Goal: Browse casually

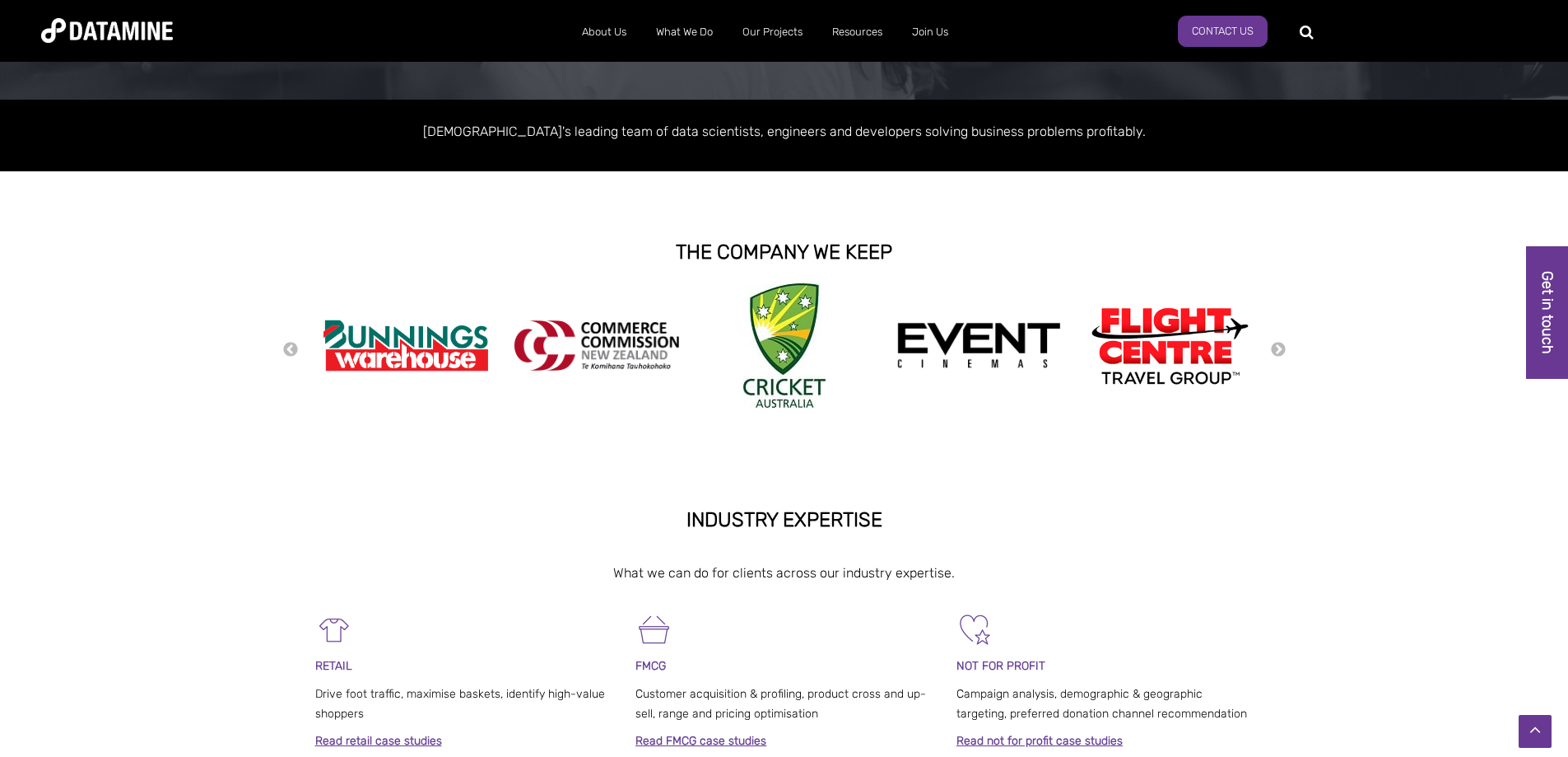
scroll to position [330, 0]
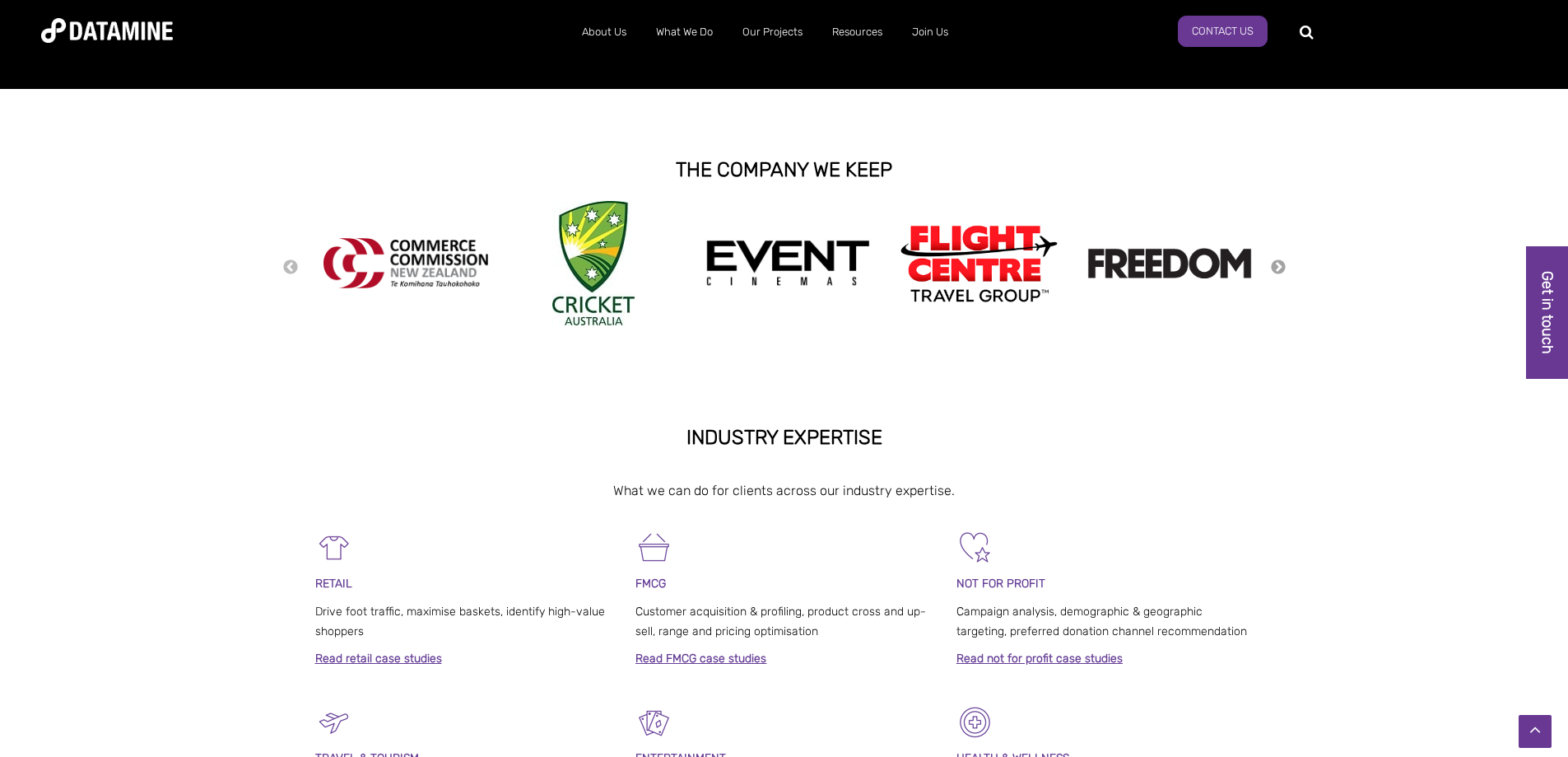
click at [1279, 269] on button "Next" at bounding box center [1278, 267] width 16 height 18
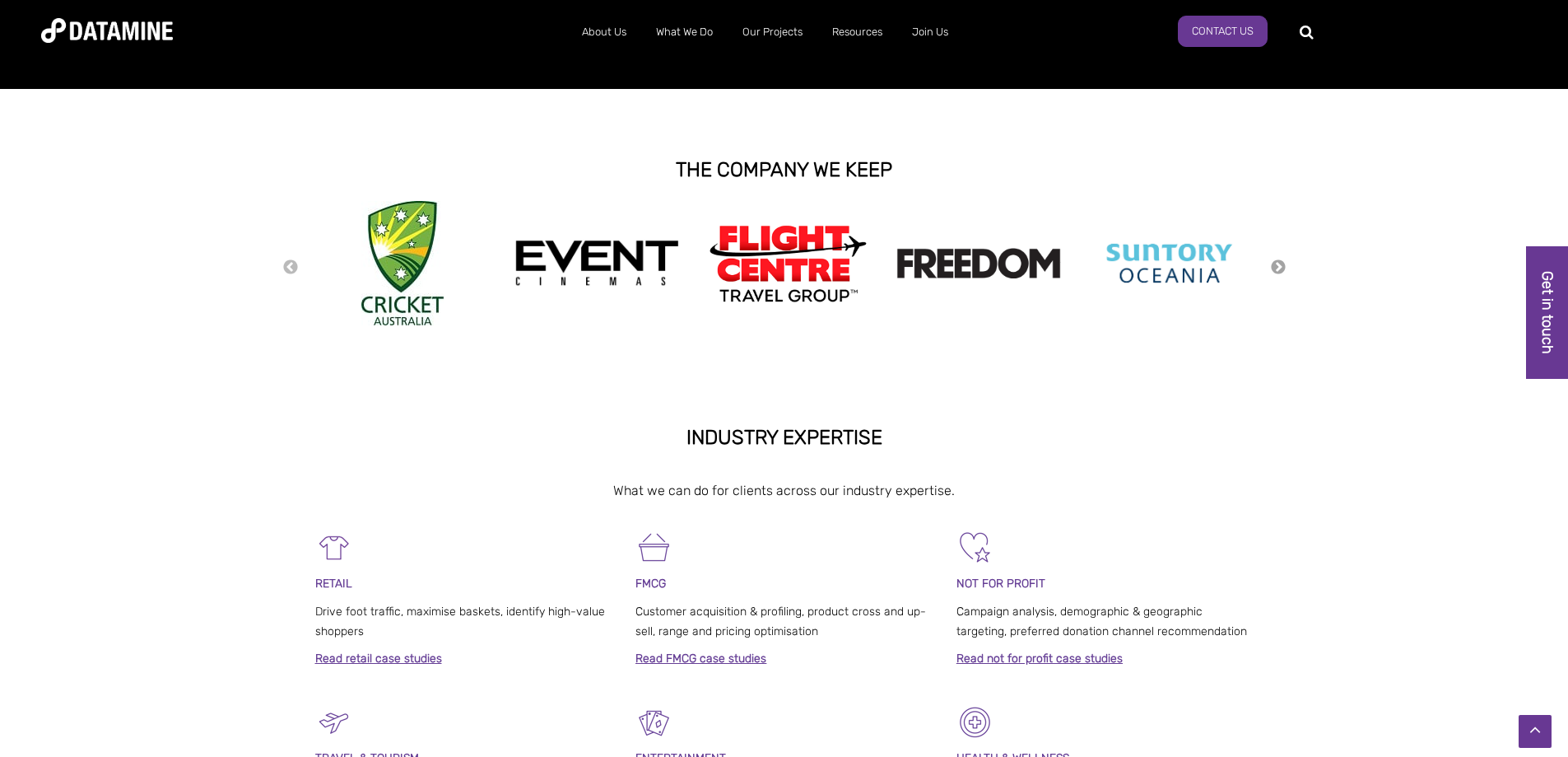
click at [1271, 270] on button "Next" at bounding box center [1278, 267] width 16 height 18
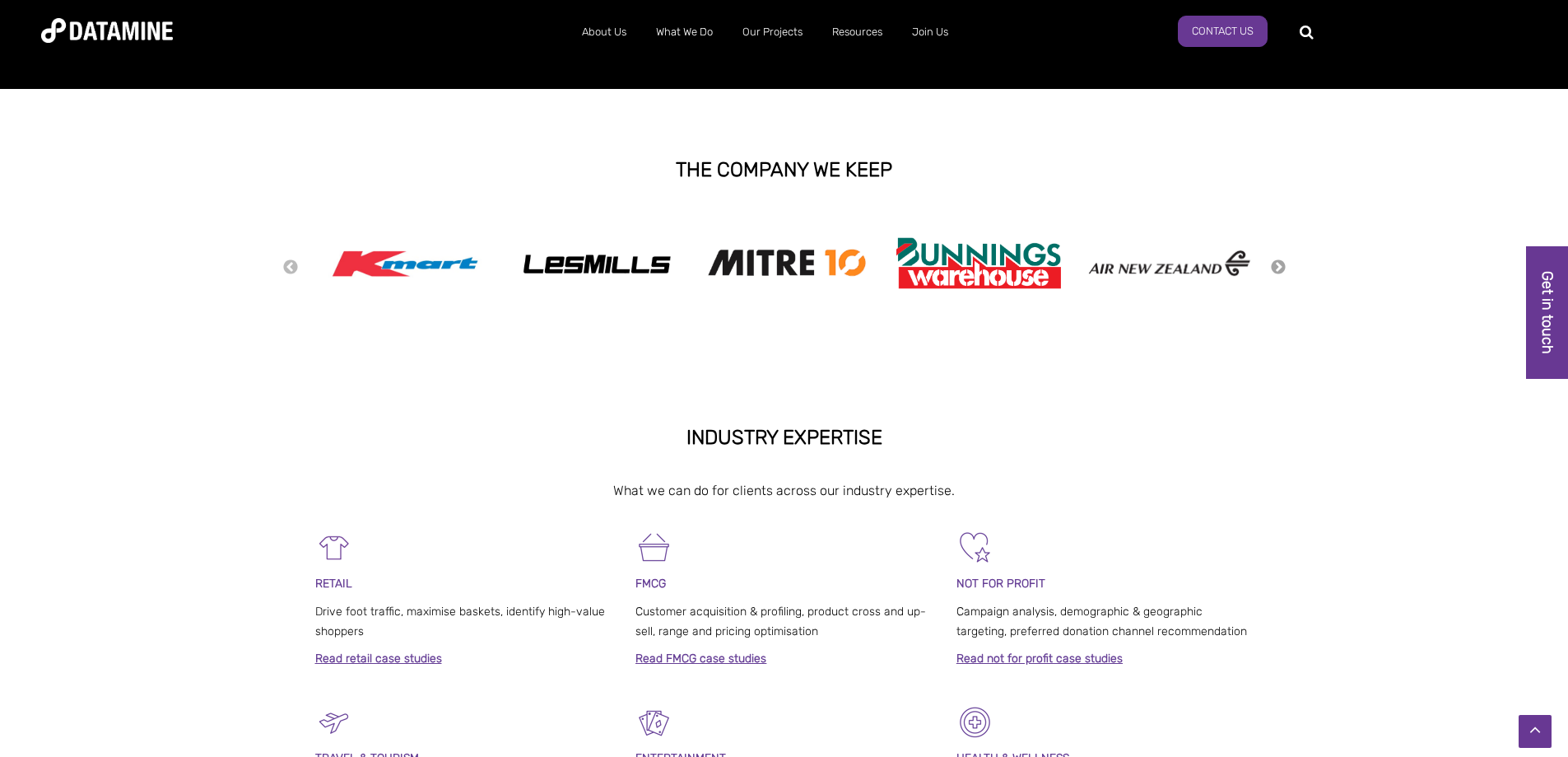
click at [1278, 267] on button "Next" at bounding box center [1278, 267] width 16 height 18
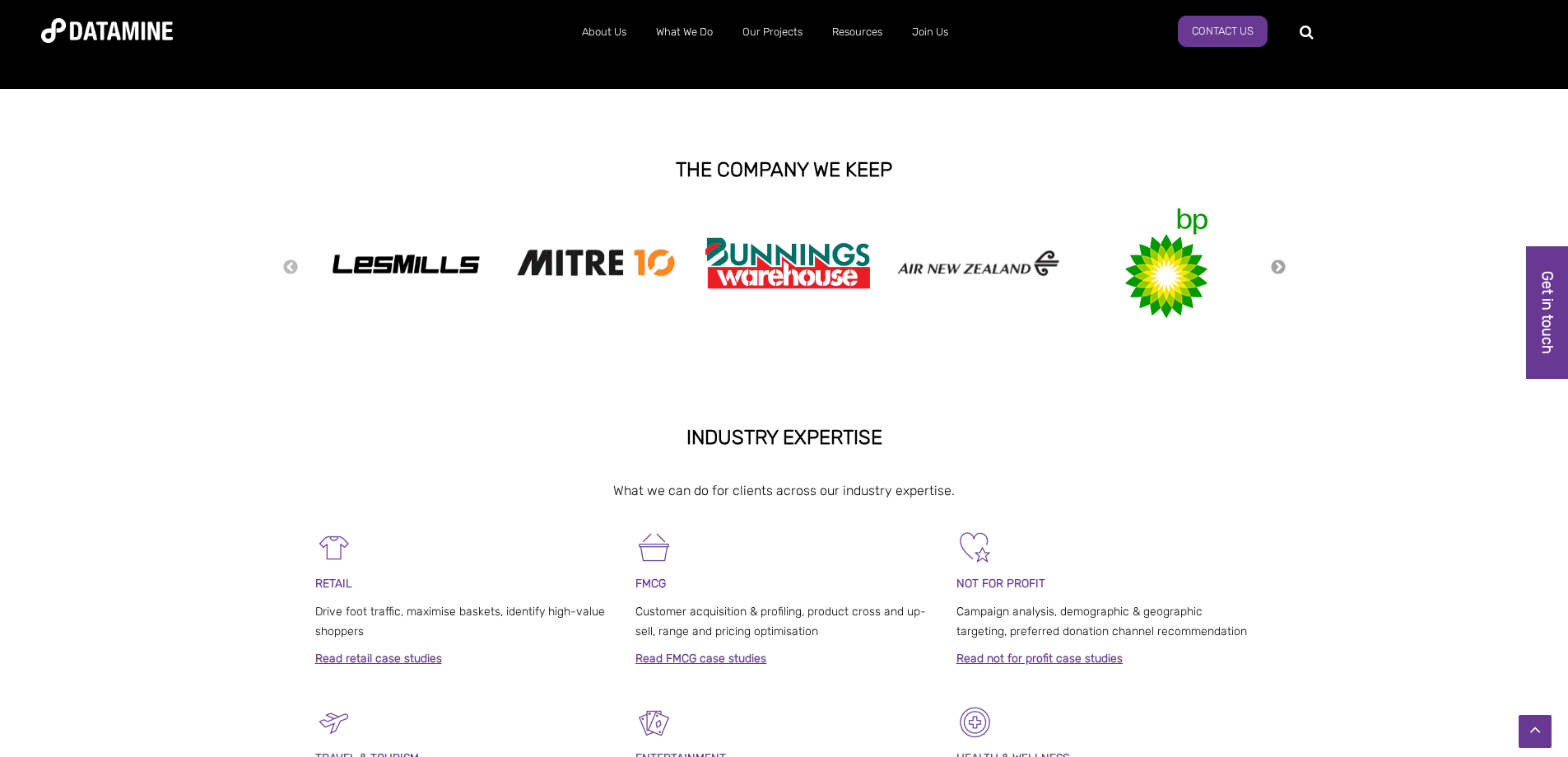
click at [1280, 266] on button "Next" at bounding box center [1278, 267] width 16 height 18
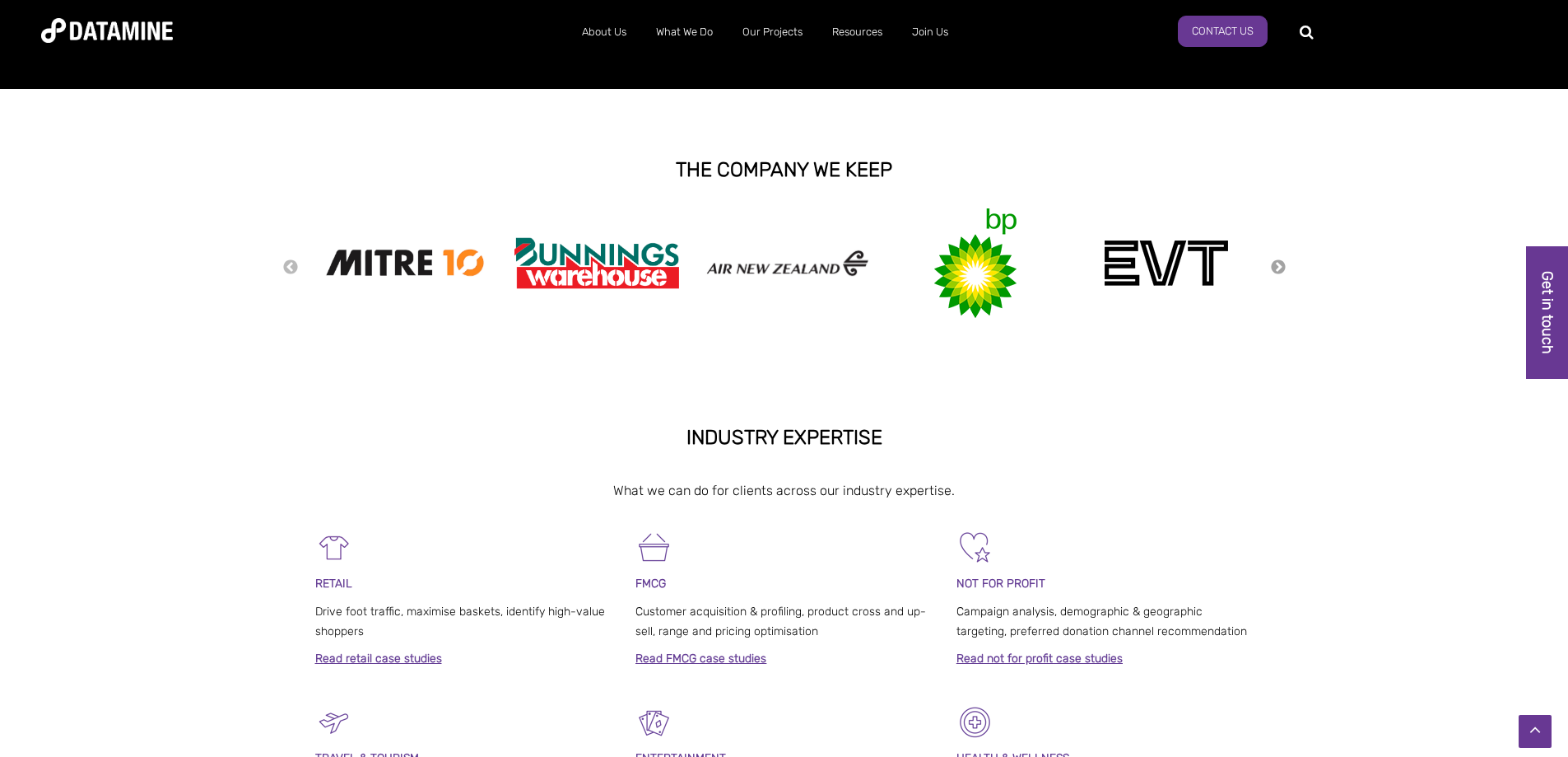
click at [1280, 266] on button "Next" at bounding box center [1278, 267] width 16 height 18
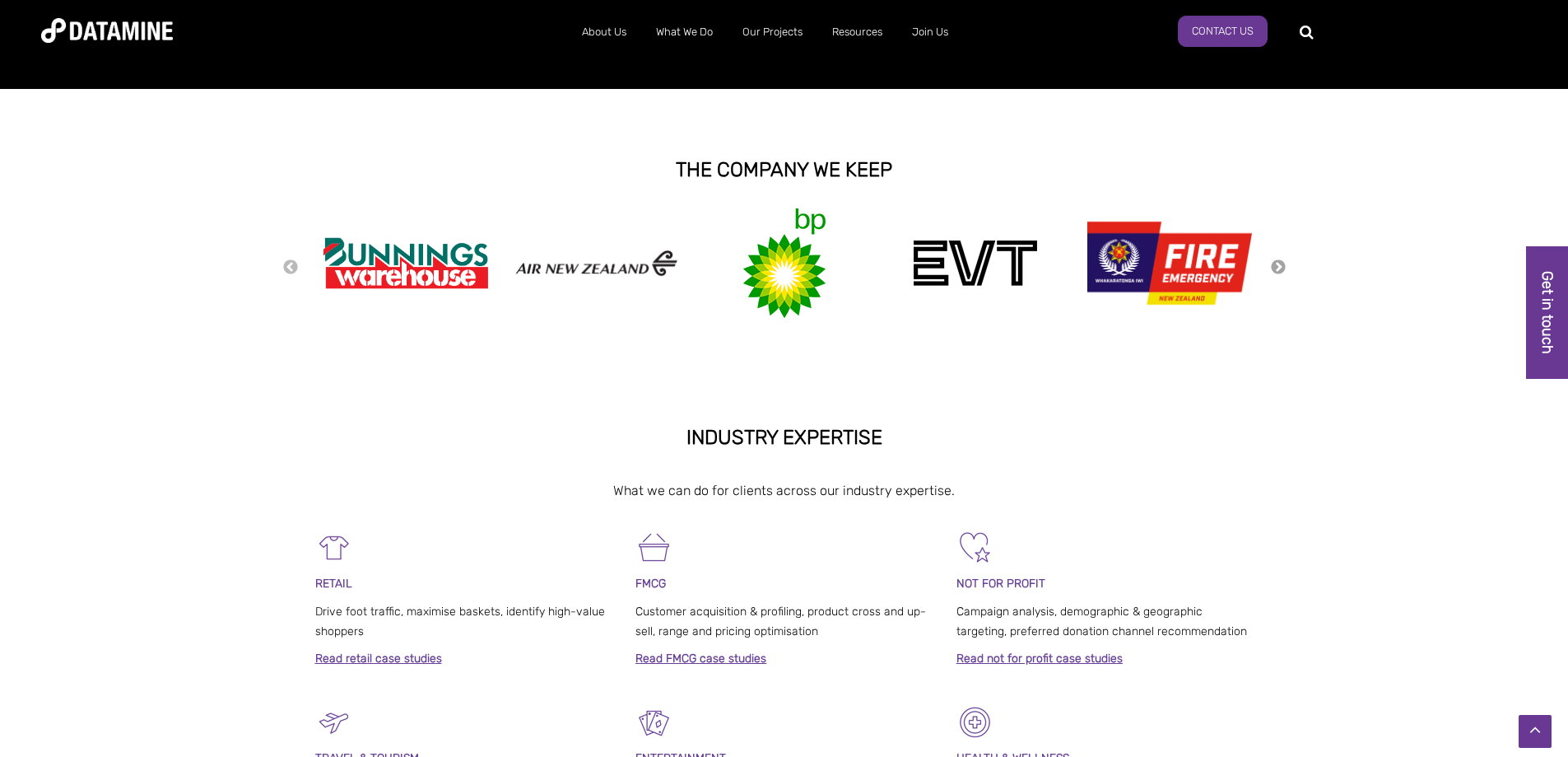
click at [1281, 266] on button "Next" at bounding box center [1278, 267] width 16 height 18
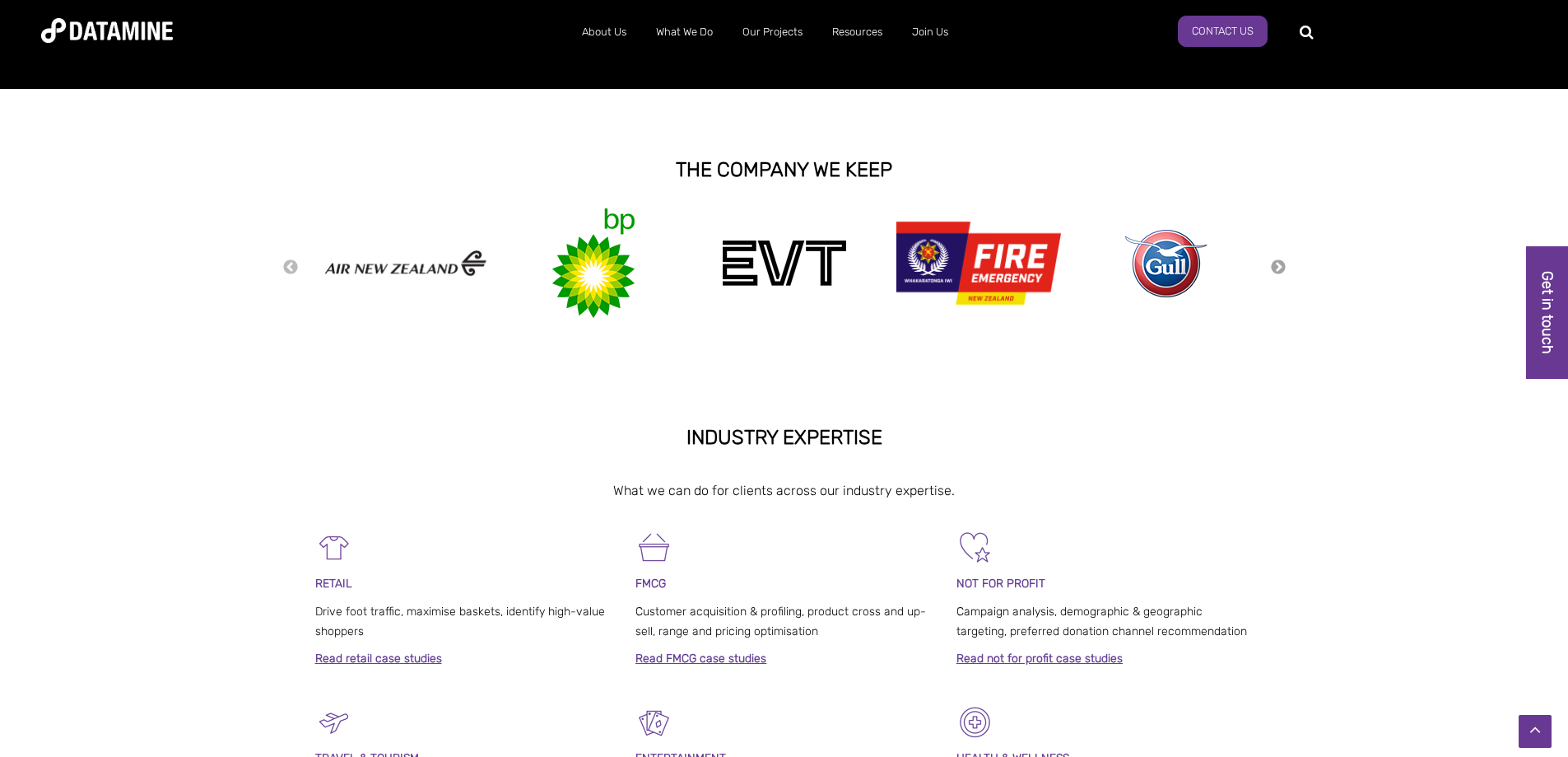
click at [1282, 266] on button "Next" at bounding box center [1278, 267] width 16 height 18
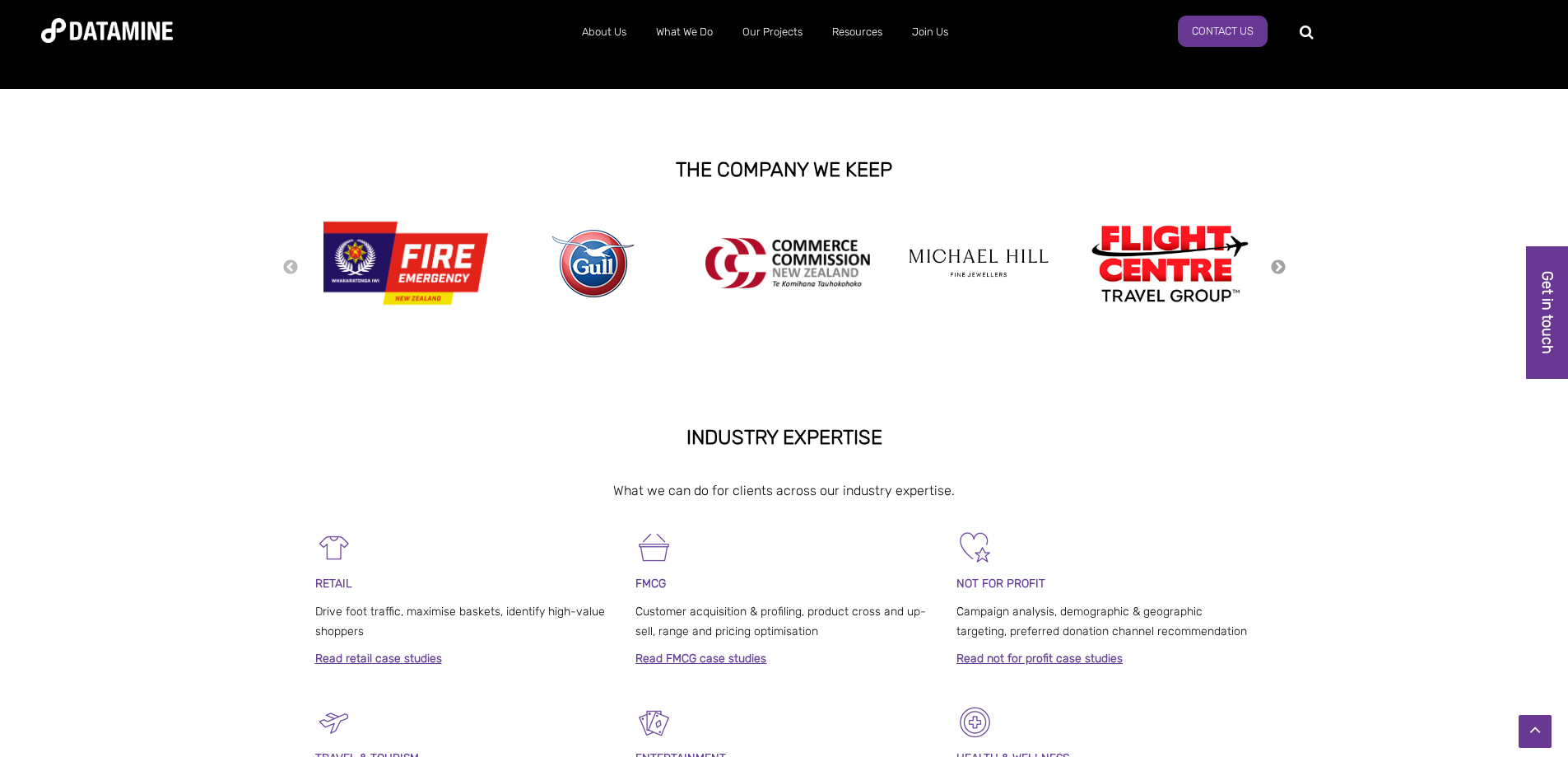
click at [1282, 263] on button "Next" at bounding box center [1278, 267] width 16 height 18
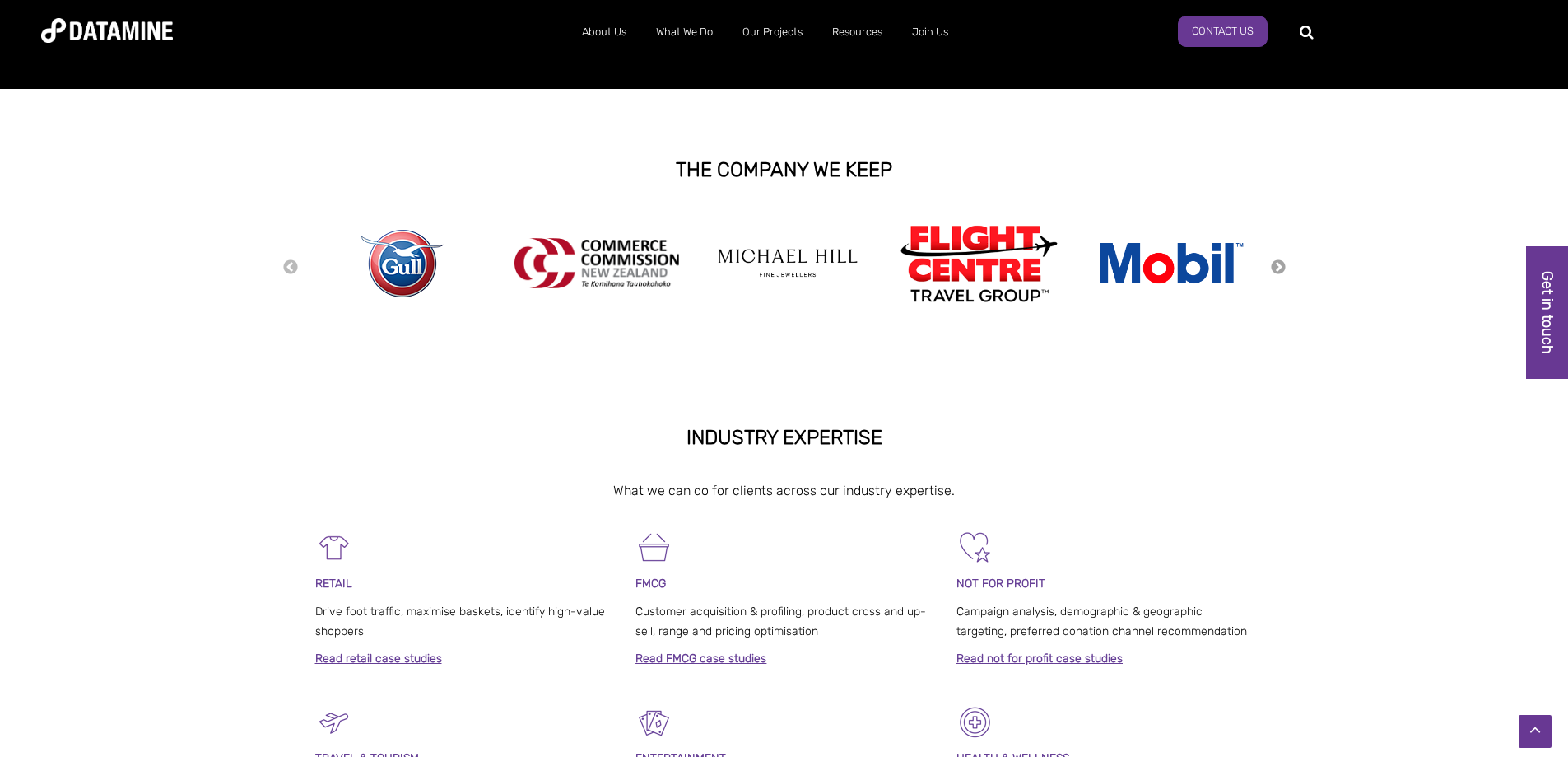
click at [1282, 263] on button "Next" at bounding box center [1278, 267] width 16 height 18
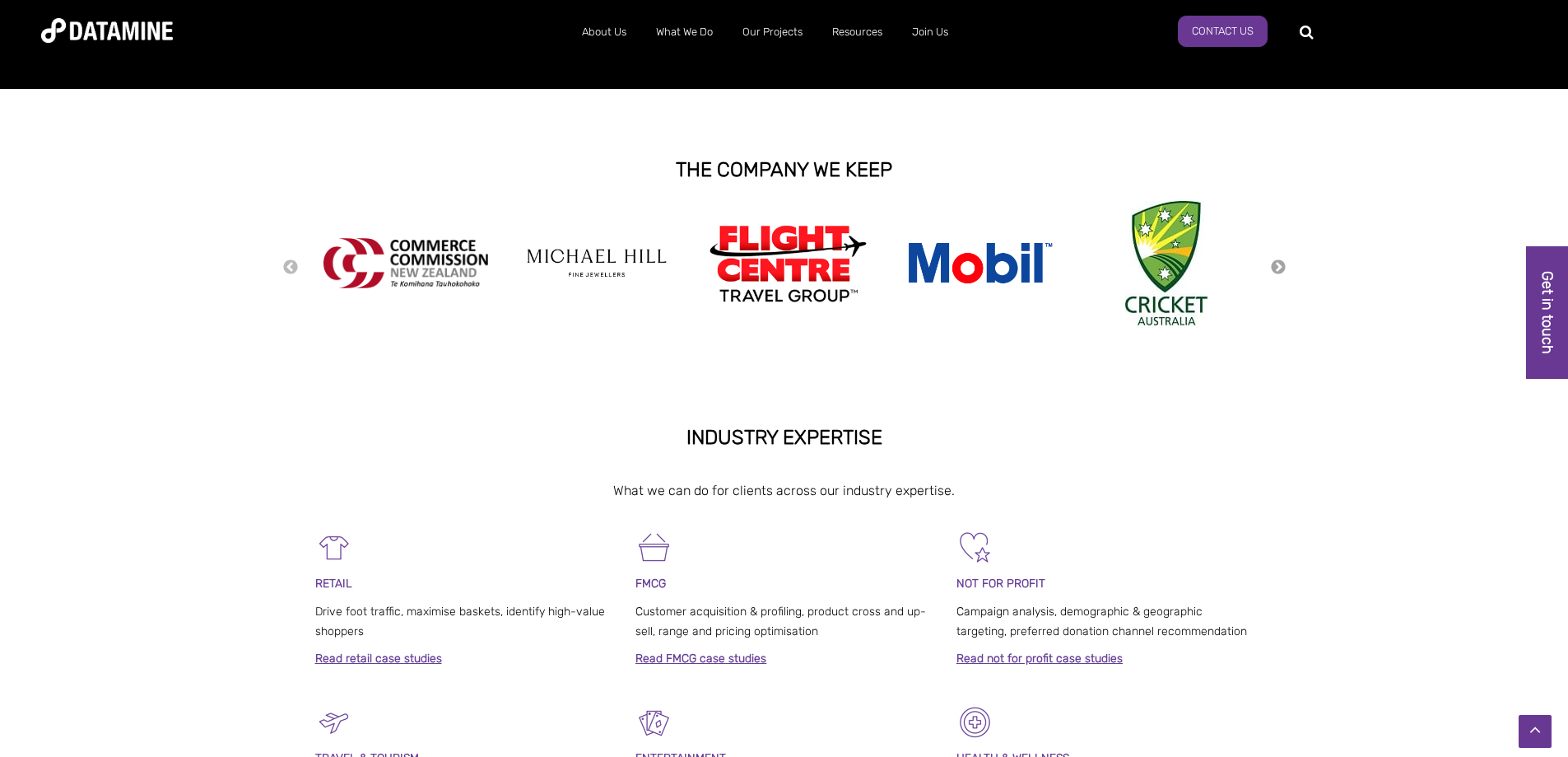
click at [1283, 264] on button "Next" at bounding box center [1278, 267] width 16 height 18
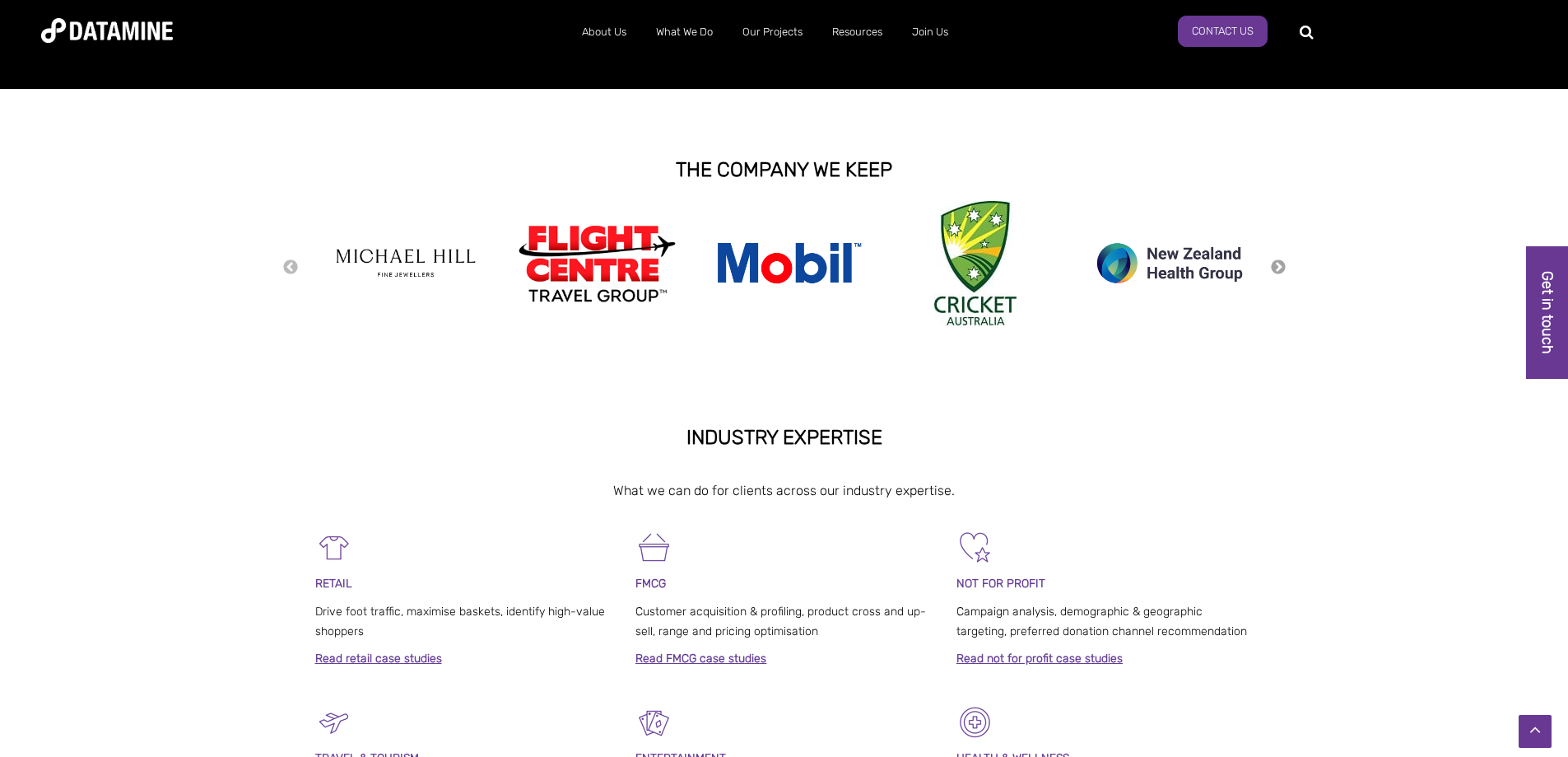
click at [1283, 264] on button "Next" at bounding box center [1278, 267] width 16 height 18
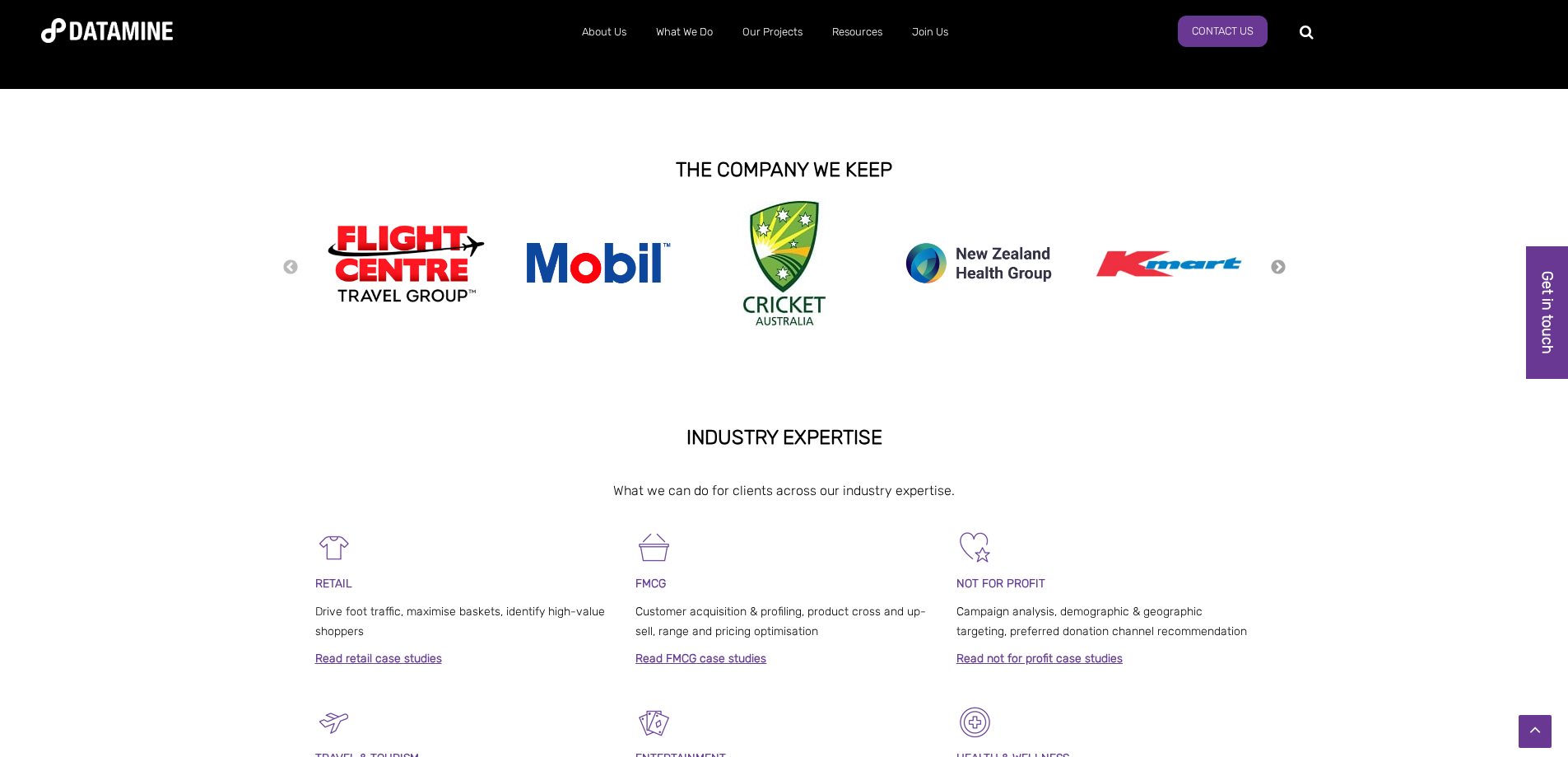
click at [1283, 264] on button "Next" at bounding box center [1278, 267] width 16 height 18
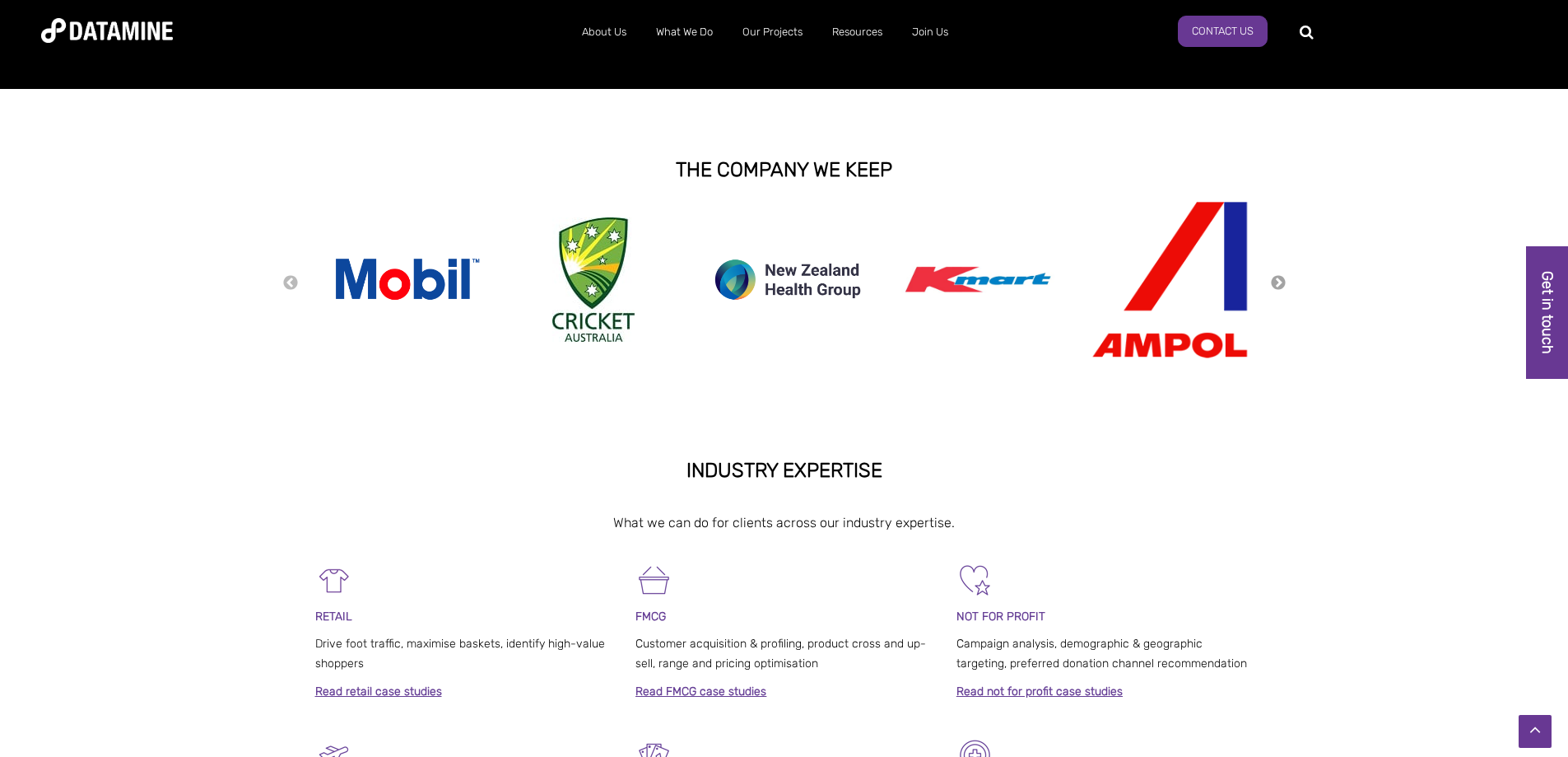
click at [1278, 282] on button "Next" at bounding box center [1278, 283] width 16 height 18
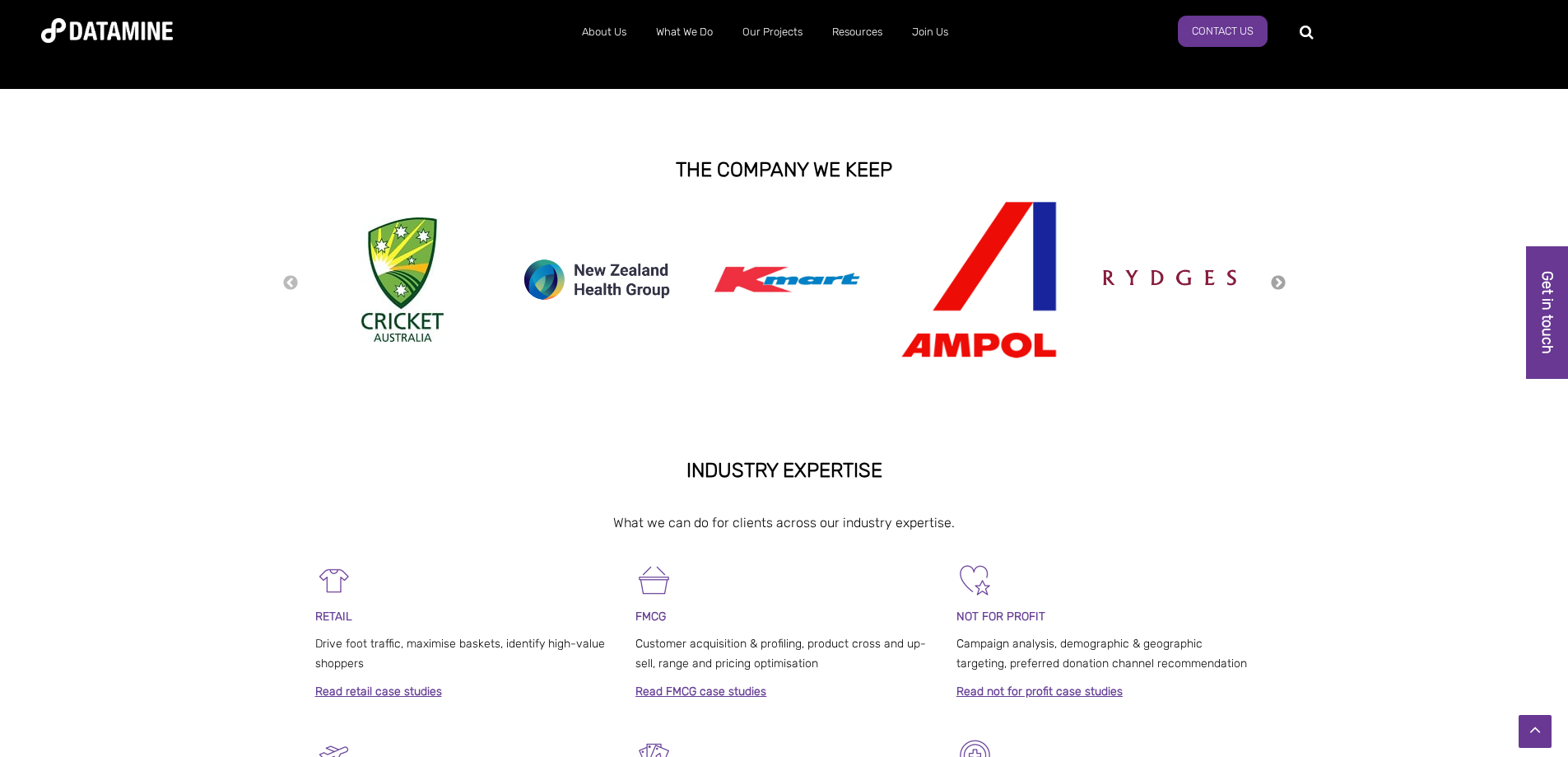
click at [1278, 283] on button "Next" at bounding box center [1278, 283] width 16 height 18
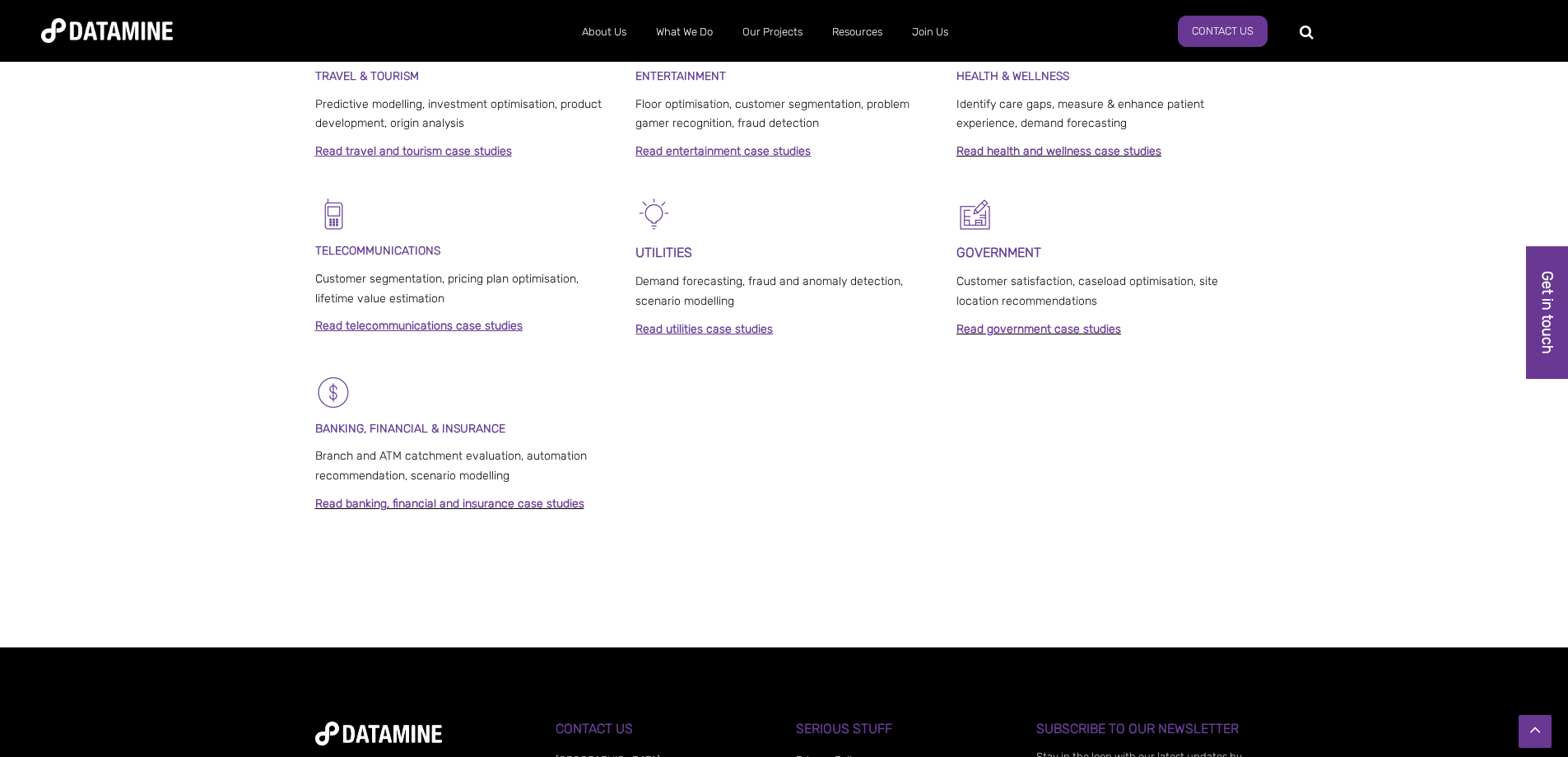
scroll to position [1071, 0]
